Goal: Information Seeking & Learning: Learn about a topic

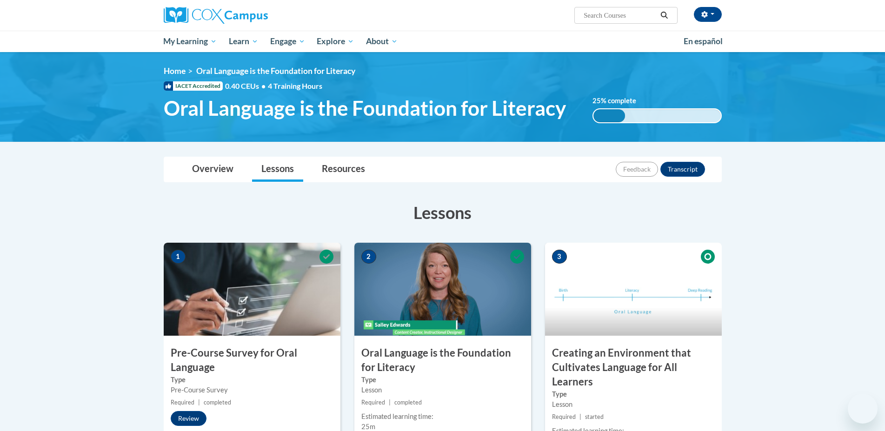
scroll to position [142, 0]
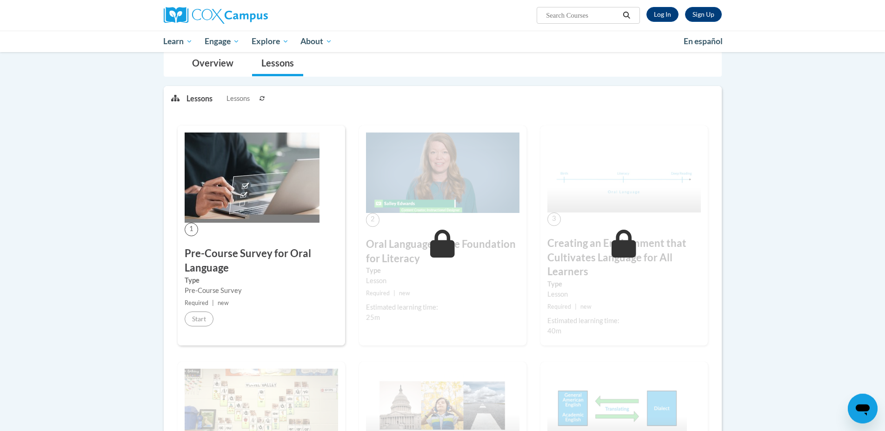
scroll to position [95, 0]
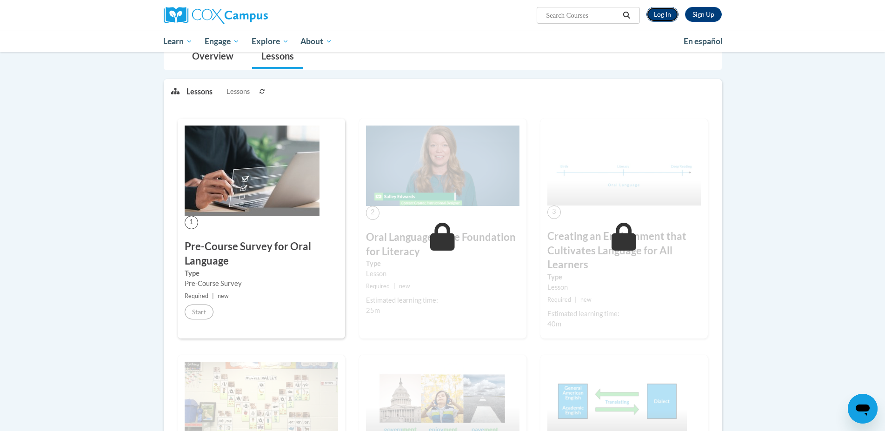
click at [667, 14] on link "Log In" at bounding box center [662, 14] width 32 height 15
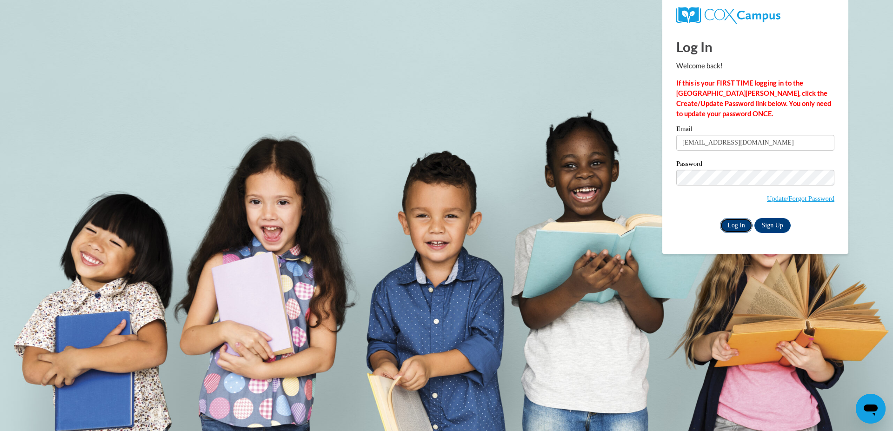
click at [744, 228] on input "Log In" at bounding box center [736, 225] width 33 height 15
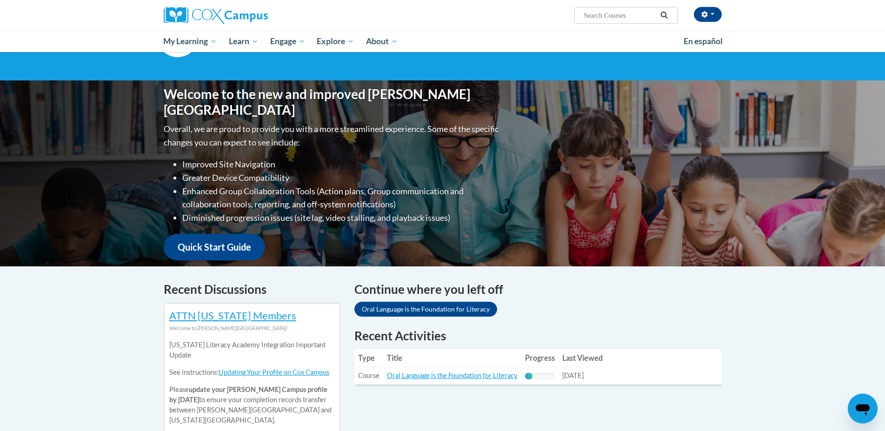
scroll to position [142, 0]
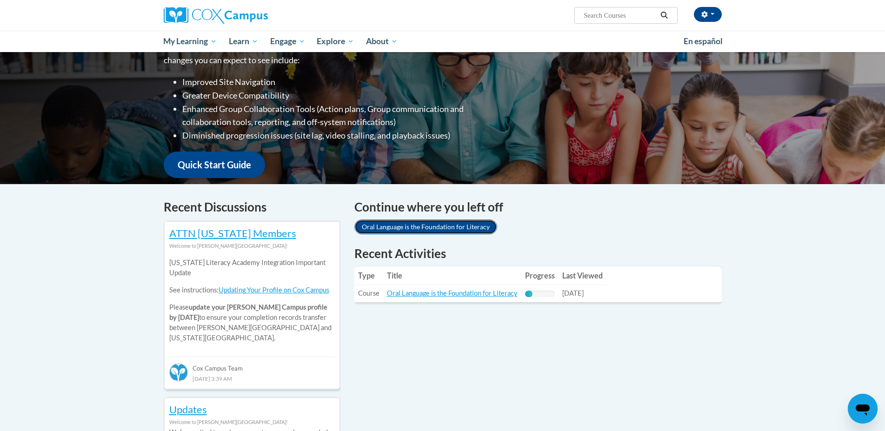
click at [402, 226] on link "Oral Language is the Foundation for Literacy" at bounding box center [425, 226] width 143 height 15
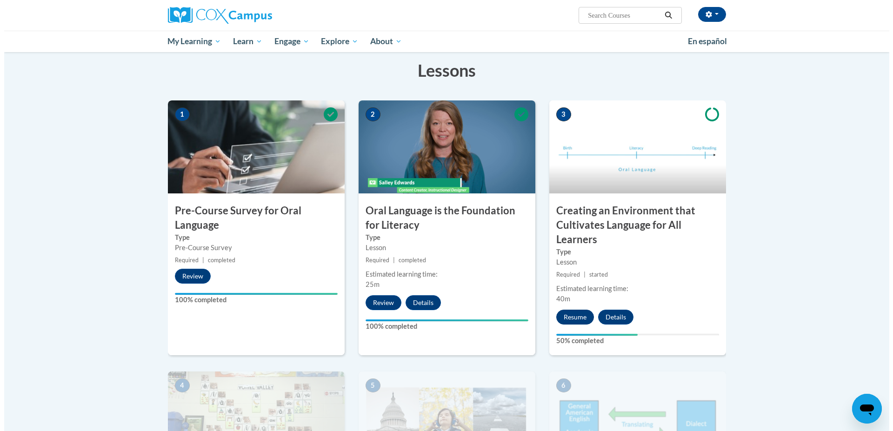
scroll to position [237, 0]
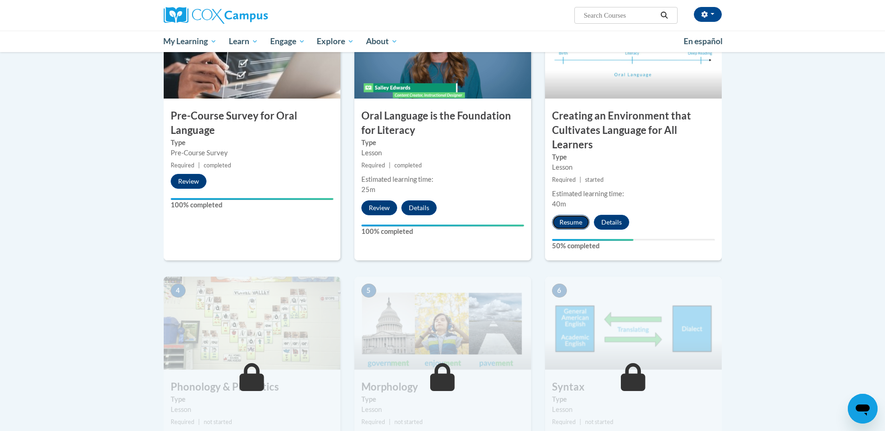
click at [570, 220] on button "Resume" at bounding box center [571, 222] width 38 height 15
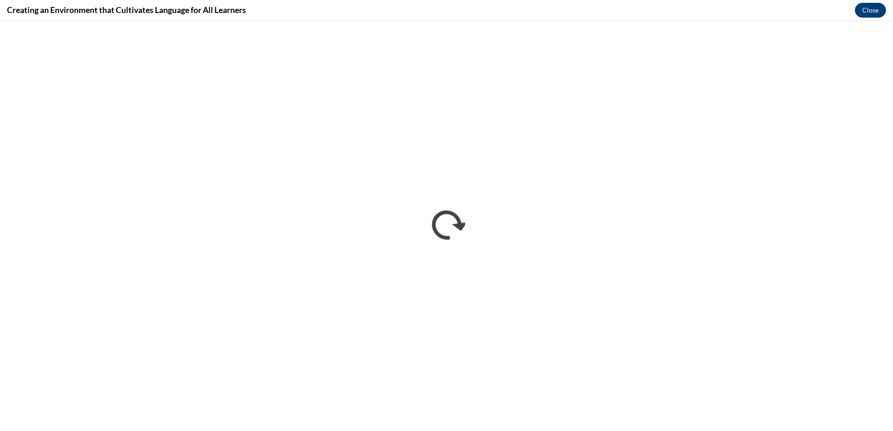
scroll to position [0, 0]
